Goal: Entertainment & Leisure: Consume media (video, audio)

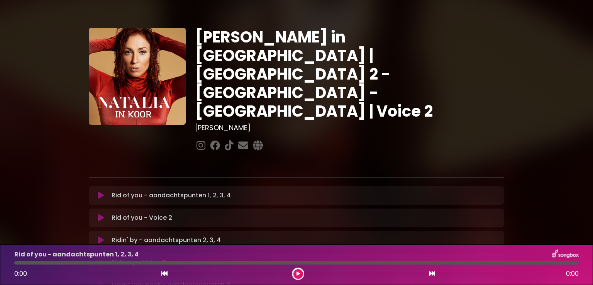
click at [102, 191] on icon at bounding box center [101, 195] width 6 height 8
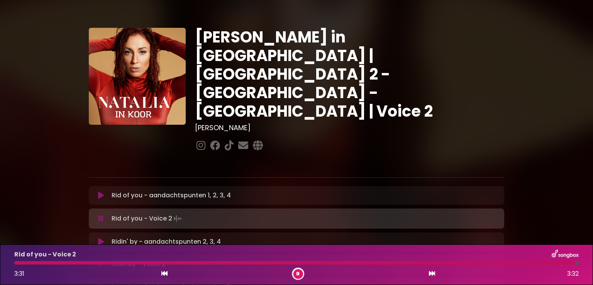
click at [17, 263] on div at bounding box center [294, 262] width 561 height 3
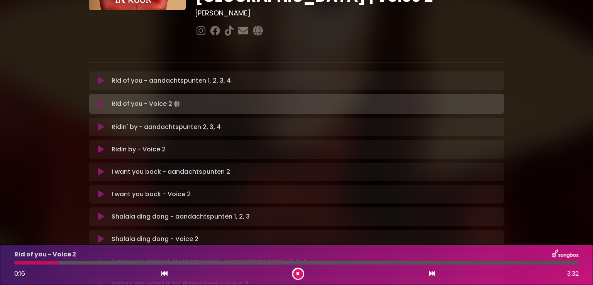
scroll to position [73, 0]
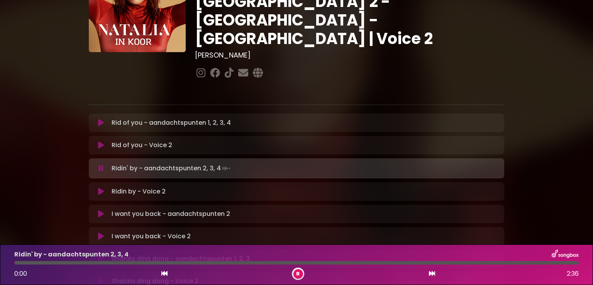
click at [17, 263] on div at bounding box center [296, 262] width 564 height 3
click at [101, 141] on icon at bounding box center [101, 145] width 6 height 8
click at [300, 274] on button at bounding box center [298, 274] width 10 height 10
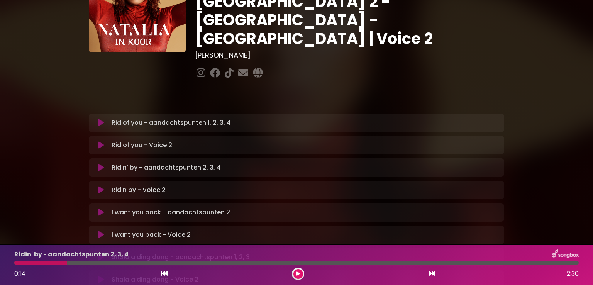
click at [101, 164] on icon at bounding box center [101, 168] width 7 height 8
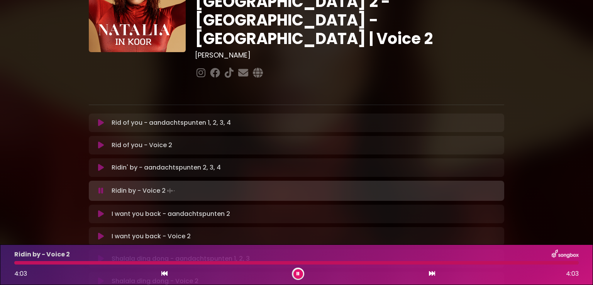
click at [20, 261] on div at bounding box center [296, 262] width 564 height 3
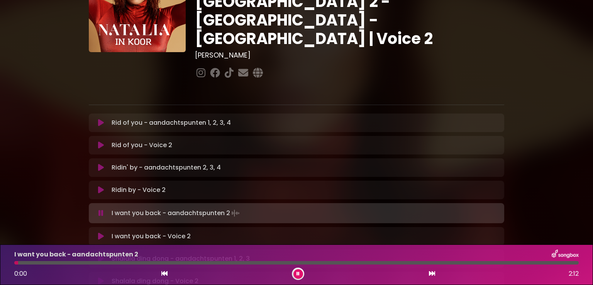
click at [100, 186] on icon at bounding box center [101, 190] width 6 height 8
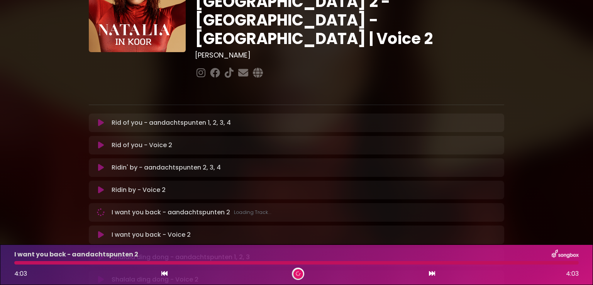
click at [17, 261] on div at bounding box center [296, 262] width 564 height 3
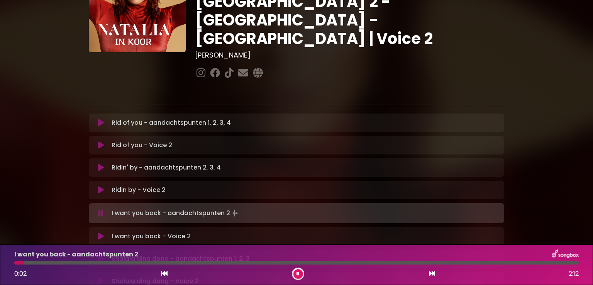
click at [102, 186] on icon at bounding box center [101, 190] width 6 height 8
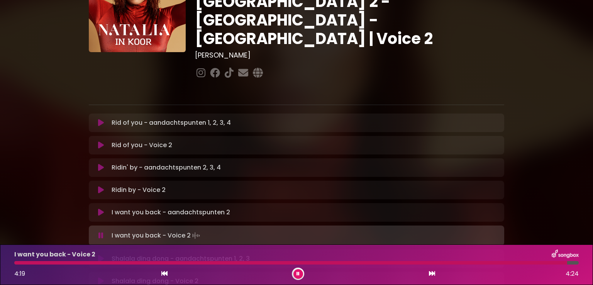
click at [20, 263] on div at bounding box center [290, 262] width 553 height 3
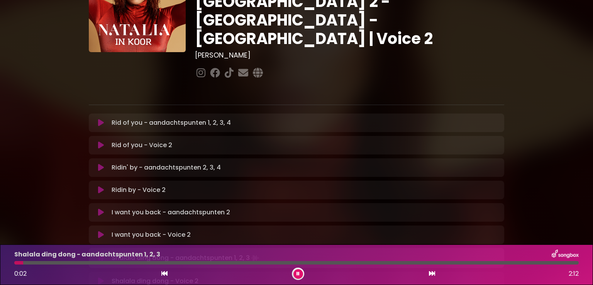
drag, startPoint x: 98, startPoint y: 205, endPoint x: 108, endPoint y: 203, distance: 10.0
click at [98, 231] on icon at bounding box center [101, 235] width 6 height 8
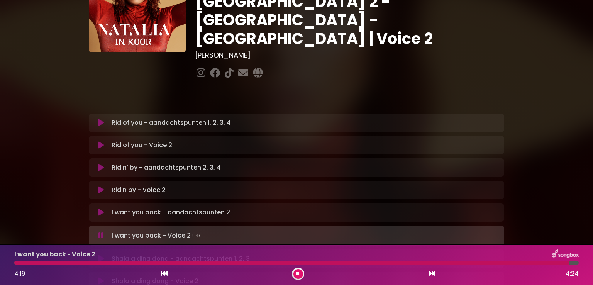
drag, startPoint x: 299, startPoint y: 274, endPoint x: 304, endPoint y: 273, distance: 5.1
click at [301, 272] on button at bounding box center [298, 274] width 10 height 10
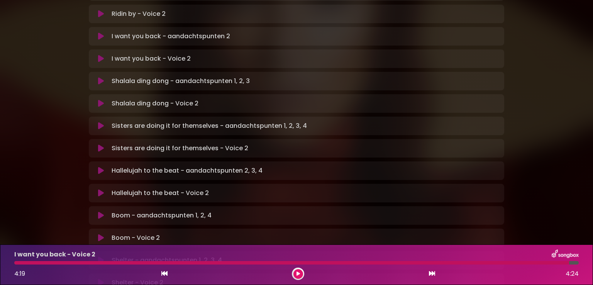
scroll to position [227, 0]
